Goal: Navigation & Orientation: Find specific page/section

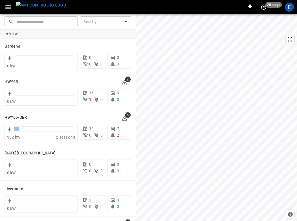
click at [49, 5] on img "menu" at bounding box center [41, 5] width 50 height 7
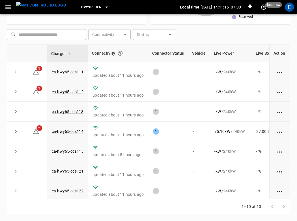
click at [81, 6] on span "HWY65-DER" at bounding box center [91, 7] width 20 height 7
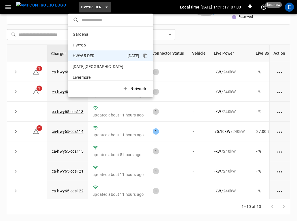
scroll to position [20, 0]
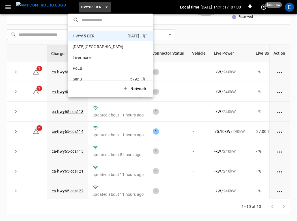
click at [87, 74] on li "SanB 5792 ..." at bounding box center [110, 79] width 85 height 11
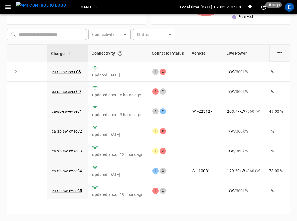
scroll to position [103, 0]
